Goal: Task Accomplishment & Management: Use online tool/utility

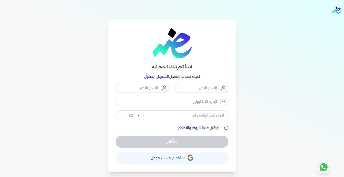
click at [150, 77] on link "تسجيل الدخول" at bounding box center [156, 76] width 24 height 5
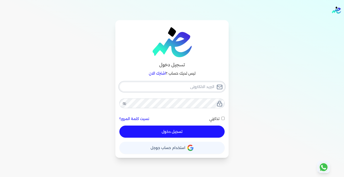
type input "[EMAIL_ADDRESS][DOMAIN_NAME]"
click at [145, 132] on button "تسجيل دخول" at bounding box center [171, 131] width 105 height 12
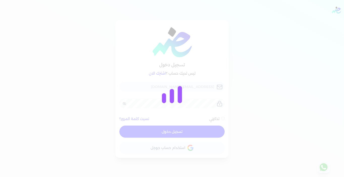
checkbox input "false"
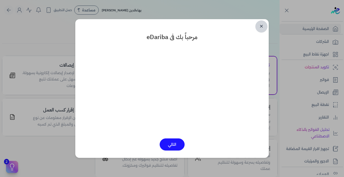
click at [261, 26] on link "✕" at bounding box center [261, 26] width 12 height 12
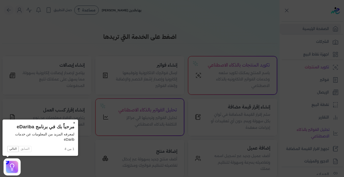
click at [74, 123] on button "×" at bounding box center [74, 122] width 8 height 7
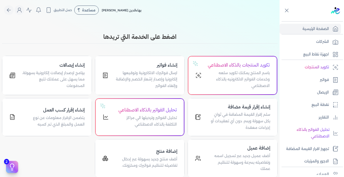
drag, startPoint x: 176, startPoint y: 36, endPoint x: 98, endPoint y: 39, distance: 78.6
click at [98, 39] on h3 "اضغط على الخدمة التي تريدها" at bounding box center [139, 36] width 275 height 9
click at [133, 28] on div "Toggle Navigation الاسعار العمولات مساعدة خدمة العملاء دليل المستخدم تسجيل الدخ…" at bounding box center [139, 88] width 279 height 177
click at [319, 94] on p "الإيصال" at bounding box center [323, 92] width 12 height 7
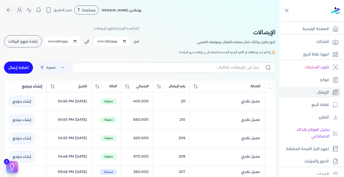
click at [22, 68] on link "اضافة إيصال" at bounding box center [18, 67] width 29 height 12
select select "EGP"
select select "EGS"
select select "B"
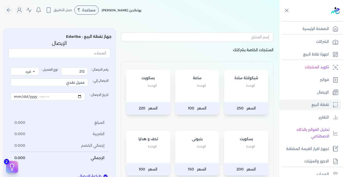
click at [245, 89] on div "شيكولاتة سادة الوحدة" at bounding box center [246, 86] width 44 height 32
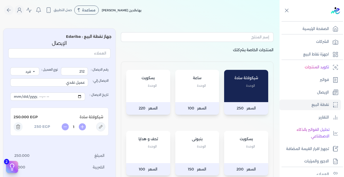
click at [234, 144] on p "الوحدة" at bounding box center [246, 146] width 34 height 7
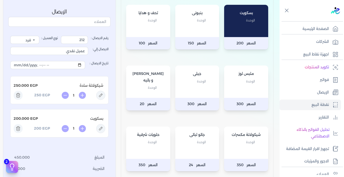
scroll to position [201, 0]
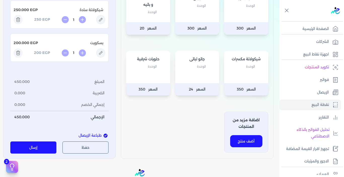
click at [47, 145] on button "إرسال" at bounding box center [33, 147] width 46 height 12
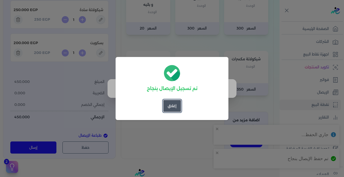
click at [170, 107] on button "إغلاق" at bounding box center [172, 106] width 18 height 12
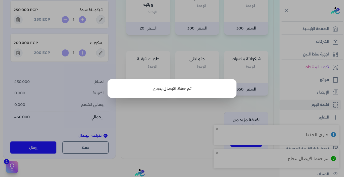
drag, startPoint x: 175, startPoint y: 124, endPoint x: 261, endPoint y: 106, distance: 87.3
click at [175, 124] on button "close" at bounding box center [172, 88] width 344 height 177
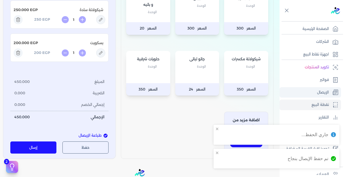
click at [309, 91] on link "الإيصال" at bounding box center [309, 92] width 61 height 11
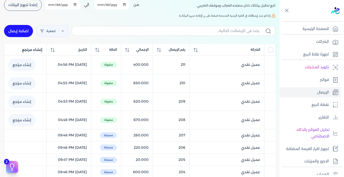
scroll to position [21, 0]
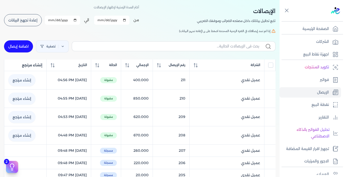
click at [27, 15] on button "إعادة تجهيز البيانات" at bounding box center [23, 20] width 38 height 12
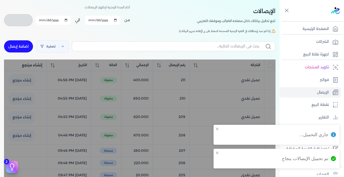
checkbox input "false"
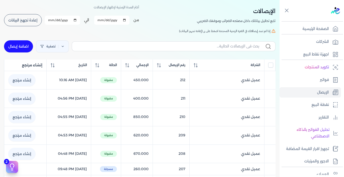
click at [20, 46] on link "اضافة إيصال" at bounding box center [18, 46] width 29 height 12
select select "EGP"
select select "EGS"
select select "B"
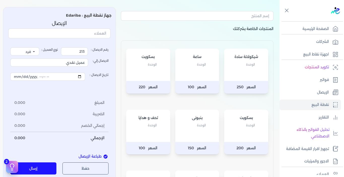
click at [188, 76] on div "ساعة الوحدة" at bounding box center [197, 65] width 44 height 32
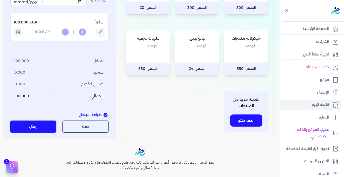
scroll to position [222, 0]
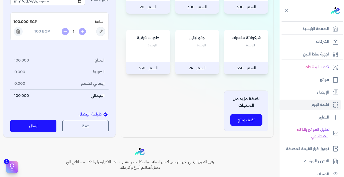
click at [46, 127] on button "إرسال" at bounding box center [33, 126] width 46 height 12
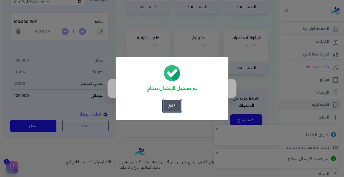
click at [167, 105] on button "إغلاق" at bounding box center [172, 106] width 18 height 12
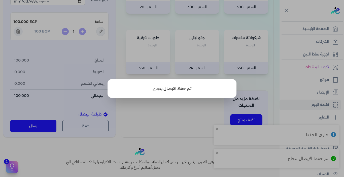
click at [163, 110] on button "close" at bounding box center [172, 88] width 344 height 177
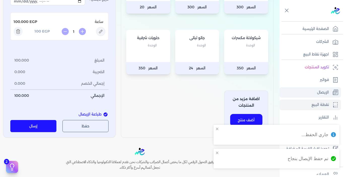
click at [325, 92] on p "الإيصال" at bounding box center [323, 92] width 12 height 7
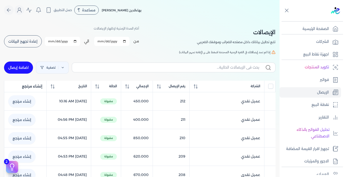
click at [16, 38] on button "إعادة تجهيز البيانات" at bounding box center [23, 41] width 38 height 12
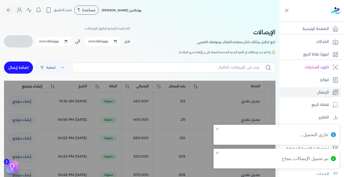
checkbox input "false"
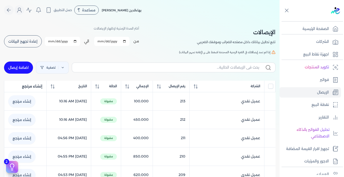
click at [17, 67] on link "اضافة إيصال" at bounding box center [18, 67] width 29 height 12
select select "EGP"
select select "EGS"
select select "B"
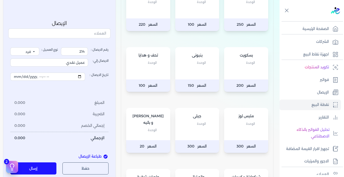
scroll to position [126, 0]
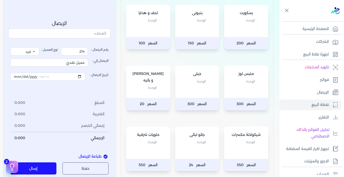
click at [233, 92] on div "ملبس لوز الوحدة" at bounding box center [246, 81] width 44 height 32
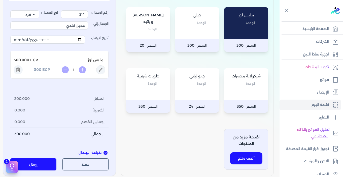
scroll to position [201, 0]
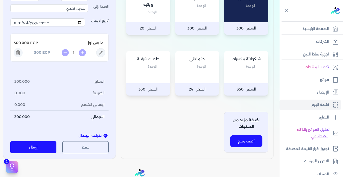
click at [51, 143] on button "إرسال" at bounding box center [33, 147] width 46 height 12
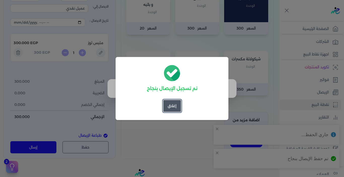
click at [173, 107] on button "إغلاق" at bounding box center [172, 106] width 18 height 12
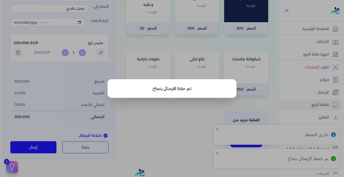
click at [166, 113] on button "close" at bounding box center [172, 88] width 344 height 177
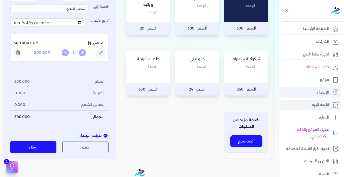
click at [326, 92] on p "الإيصال" at bounding box center [323, 92] width 12 height 7
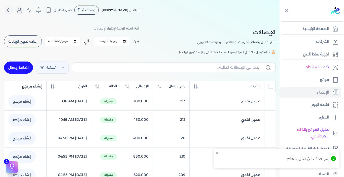
click at [30, 43] on span "إعادة تجهيز البيانات" at bounding box center [22, 42] width 29 height 4
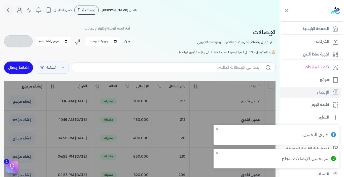
checkbox input "false"
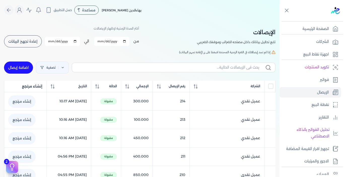
click at [24, 64] on link "اضافة إيصال" at bounding box center [18, 67] width 29 height 12
select select "EGP"
select select "EGS"
select select "B"
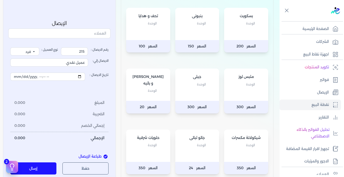
scroll to position [151, 0]
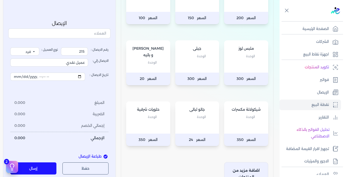
click at [141, 124] on div "حلويات شرقية الوحدة" at bounding box center [148, 117] width 44 height 32
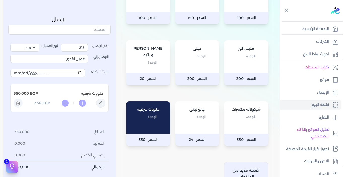
scroll to position [260, 0]
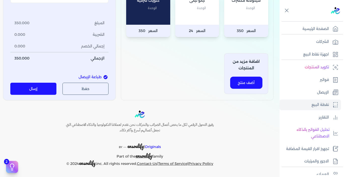
click at [39, 91] on button "إرسال" at bounding box center [33, 89] width 46 height 12
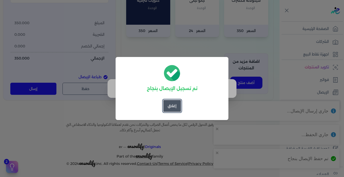
click at [172, 110] on button "إغلاق" at bounding box center [172, 106] width 18 height 12
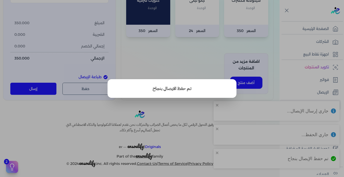
click at [179, 110] on button "close" at bounding box center [172, 88] width 344 height 177
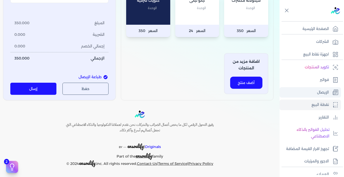
click at [320, 92] on p "الإيصال" at bounding box center [323, 92] width 12 height 7
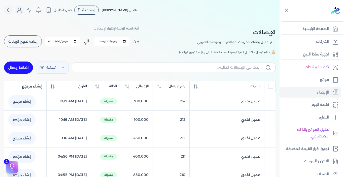
click at [35, 45] on button "إعادة تجهيز البيانات" at bounding box center [23, 41] width 38 height 12
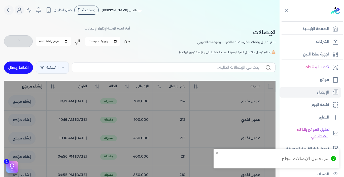
checkbox input "false"
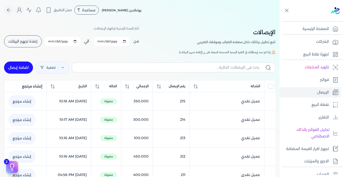
click at [24, 65] on link "اضافة إيصال" at bounding box center [18, 67] width 29 height 12
select select "EGP"
select select "EGS"
select select "B"
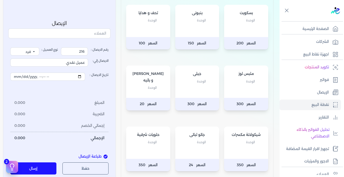
scroll to position [50, 0]
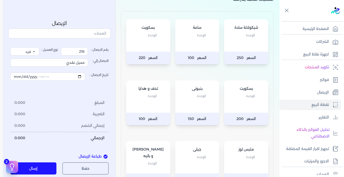
click at [180, 101] on div "بنبونى الوحدة" at bounding box center [197, 96] width 44 height 32
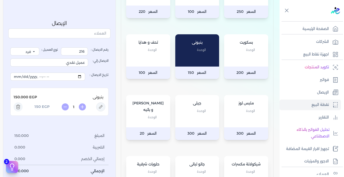
scroll to position [101, 0]
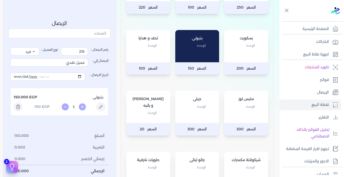
click at [236, 53] on div "بسكويت الوحدة" at bounding box center [246, 46] width 44 height 32
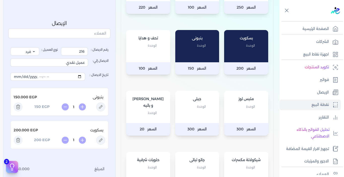
drag, startPoint x: 73, startPoint y: 140, endPoint x: 75, endPoint y: 139, distance: 2.5
click at [75, 139] on input "1" at bounding box center [74, 139] width 8 height 5
type input "0.25"
click at [72, 159] on div "رقم الايصال : 216 نوع العميل : فرد شركة شخص اجنبي الايصال إلي: عميل نقدي تاريخ …" at bounding box center [59, 128] width 98 height 163
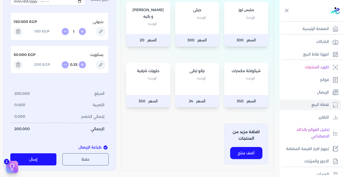
scroll to position [201, 0]
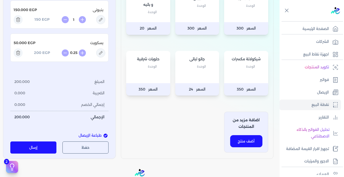
click at [83, 20] on icon at bounding box center [82, 19] width 7 height 7
type input "2"
click at [40, 144] on button "إرسال" at bounding box center [33, 147] width 46 height 12
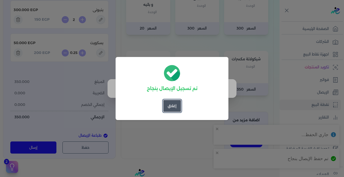
click at [176, 107] on button "إغلاق" at bounding box center [172, 106] width 18 height 12
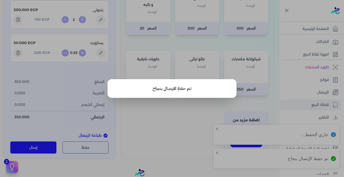
click at [180, 106] on button "close" at bounding box center [172, 88] width 344 height 177
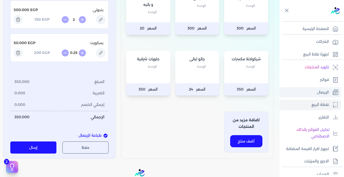
click at [317, 91] on p "الإيصال" at bounding box center [323, 92] width 12 height 7
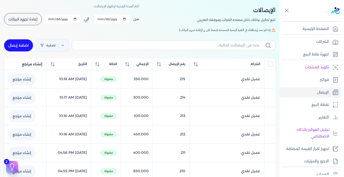
scroll to position [21, 0]
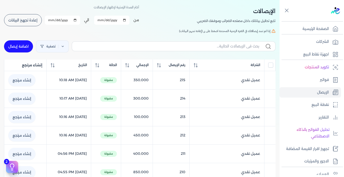
click at [21, 21] on span "إعادة تجهيز البيانات" at bounding box center [22, 20] width 29 height 4
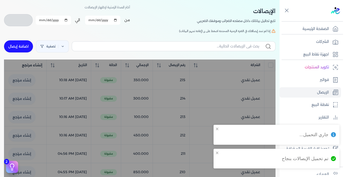
checkbox input "false"
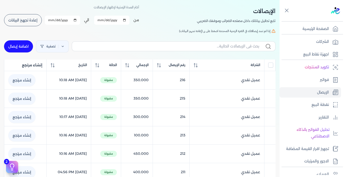
scroll to position [0, 0]
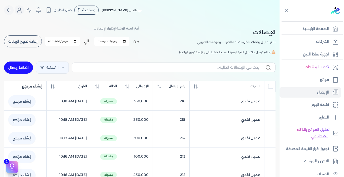
click at [21, 5] on nav "Toggle Navigation الاسعار العمولات مساعدة خدمة العملاء دليل المستخدم تسجيل الدخ…" at bounding box center [139, 10] width 279 height 20
click at [20, 9] on icon "Global" at bounding box center [19, 10] width 6 height 6
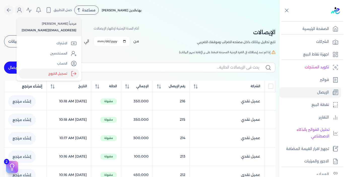
click at [61, 71] on label "تسجيل الخروج" at bounding box center [49, 73] width 61 height 10
click at [279, 20] on input "Close" at bounding box center [279, 20] width 0 height 0
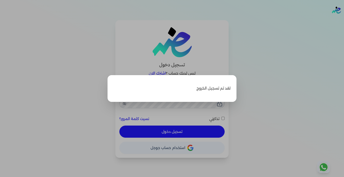
type input "[EMAIL_ADDRESS][DOMAIN_NAME]"
checkbox input "false"
click at [268, 60] on label "Close" at bounding box center [172, 88] width 344 height 177
click at [343, 20] on input "Close" at bounding box center [344, 20] width 0 height 0
